Goal: Find specific page/section: Find specific page/section

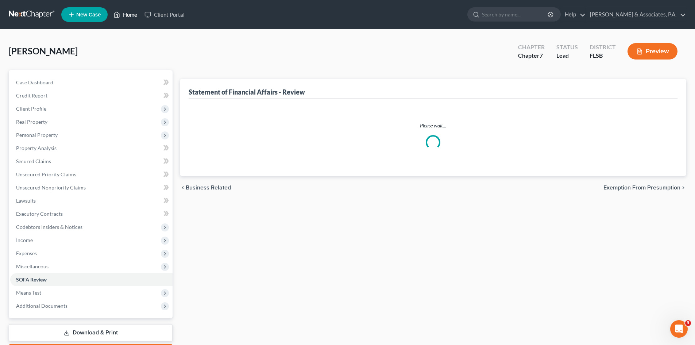
click at [134, 13] on link "Home" at bounding box center [125, 14] width 31 height 13
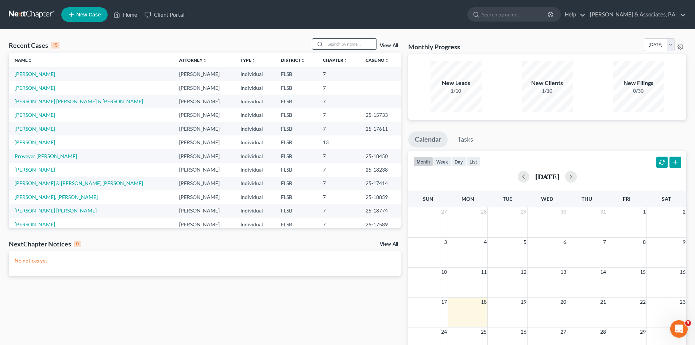
click at [331, 41] on input "search" at bounding box center [350, 44] width 51 height 11
type input "[PERSON_NAME]"
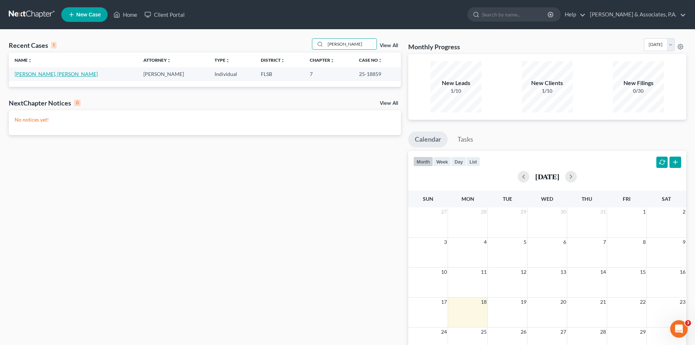
click at [46, 77] on link "[PERSON_NAME], [PERSON_NAME]" at bounding box center [56, 74] width 83 height 6
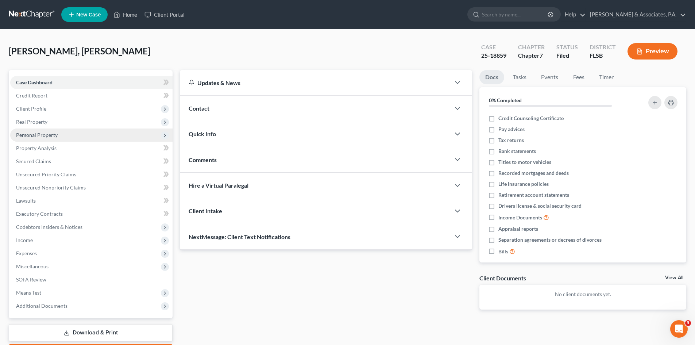
click at [34, 136] on span "Personal Property" at bounding box center [37, 135] width 42 height 6
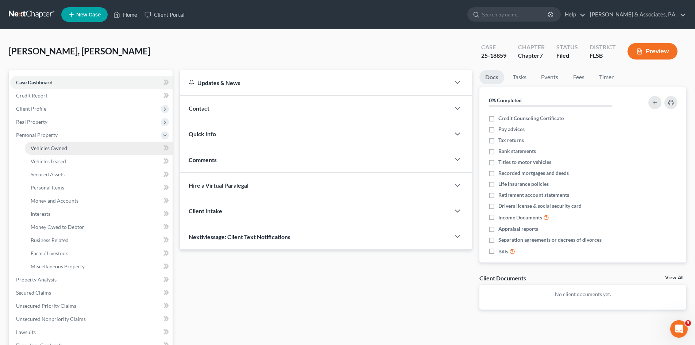
click at [39, 147] on span "Vehicles Owned" at bounding box center [49, 148] width 36 height 6
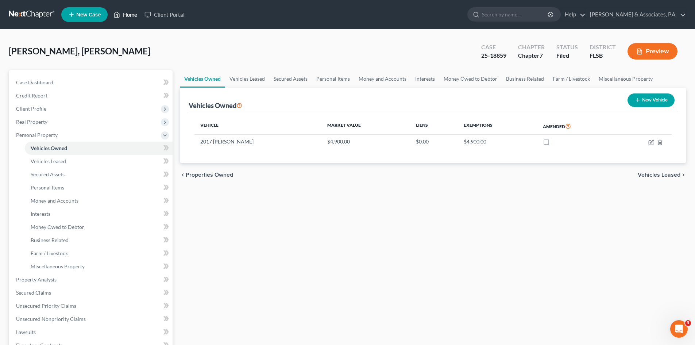
click at [130, 15] on link "Home" at bounding box center [125, 14] width 31 height 13
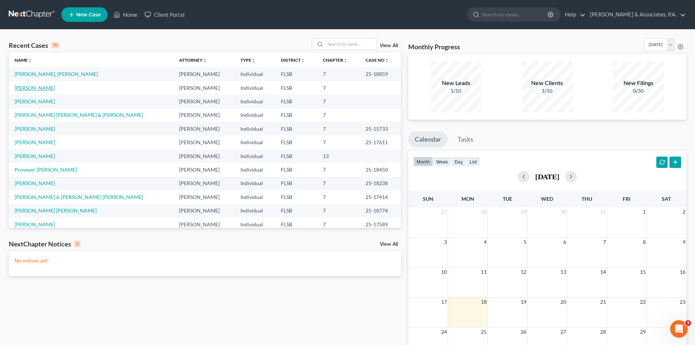
click at [22, 85] on link "[PERSON_NAME]" at bounding box center [35, 88] width 40 height 6
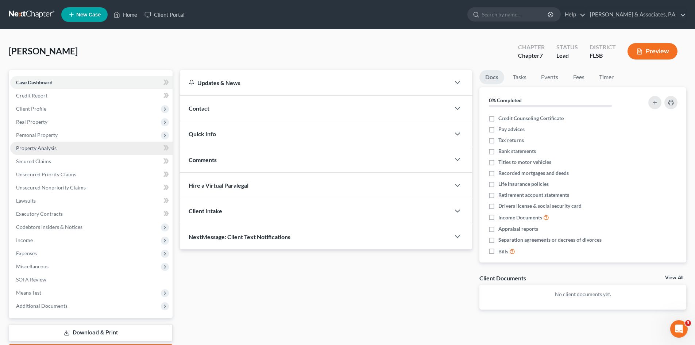
click at [48, 148] on span "Property Analysis" at bounding box center [36, 148] width 40 height 6
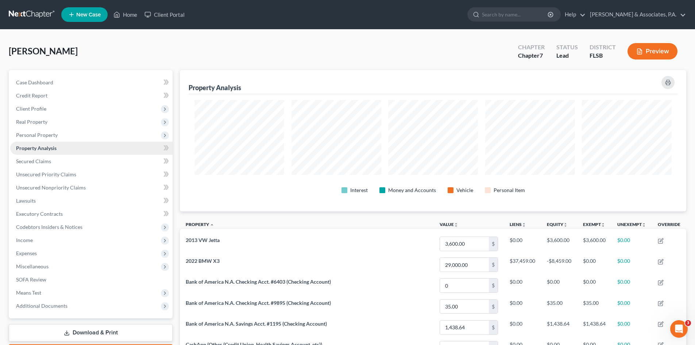
scroll to position [141, 506]
click at [33, 135] on span "Personal Property" at bounding box center [37, 135] width 42 height 6
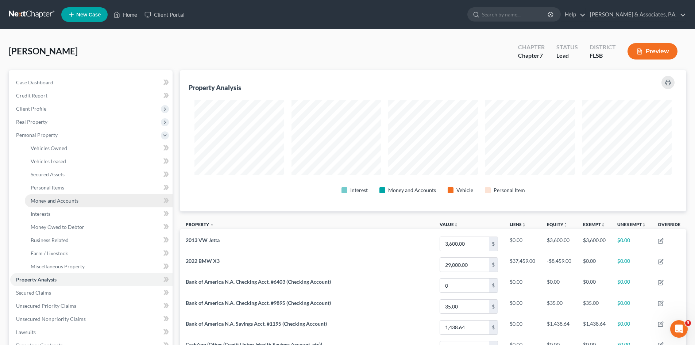
click at [39, 198] on span "Money and Accounts" at bounding box center [55, 200] width 48 height 6
